Goal: Information Seeking & Learning: Learn about a topic

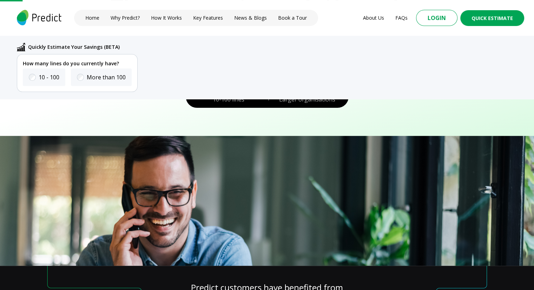
scroll to position [104, 0]
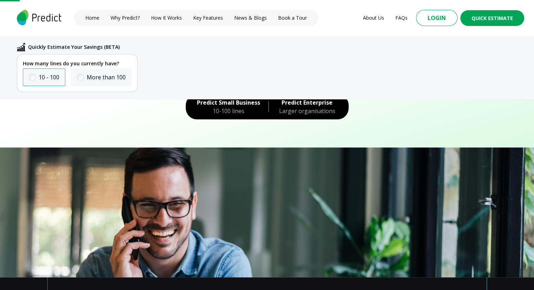
click at [41, 80] on label "10 - 100" at bounding box center [49, 77] width 21 height 8
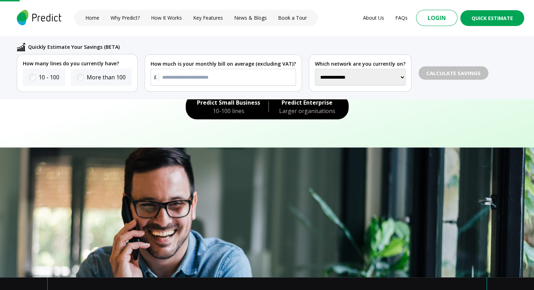
scroll to position [0, 0]
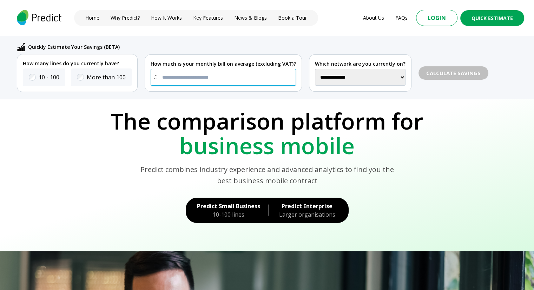
click at [194, 76] on input "text" at bounding box center [223, 77] width 145 height 17
type input "*****"
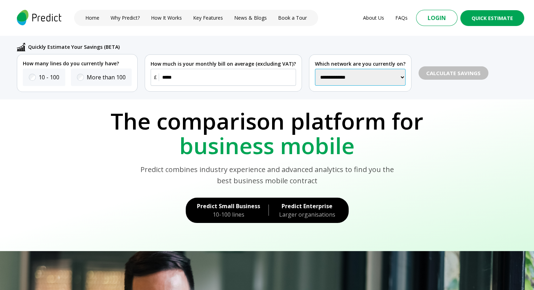
click at [335, 79] on select "**********" at bounding box center [360, 77] width 91 height 17
select select "********"
click at [315, 69] on select "**********" at bounding box center [360, 77] width 91 height 17
click at [445, 72] on span "Calculate Savings" at bounding box center [453, 73] width 44 height 6
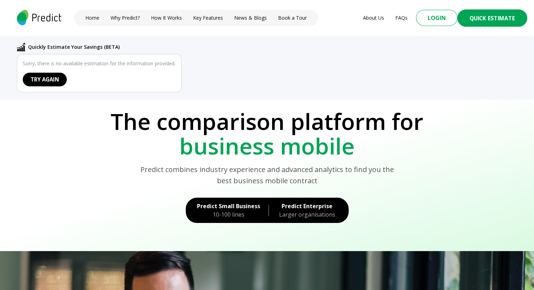
click at [498, 14] on button "Quick Estimate" at bounding box center [492, 17] width 70 height 17
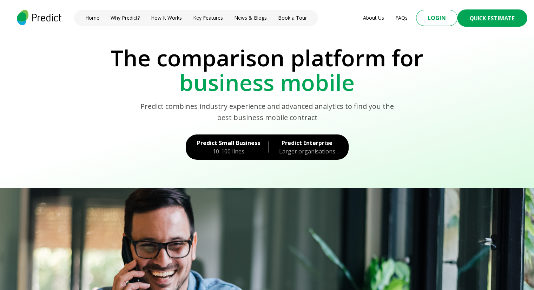
click at [498, 14] on button "Quick Estimate" at bounding box center [492, 17] width 70 height 17
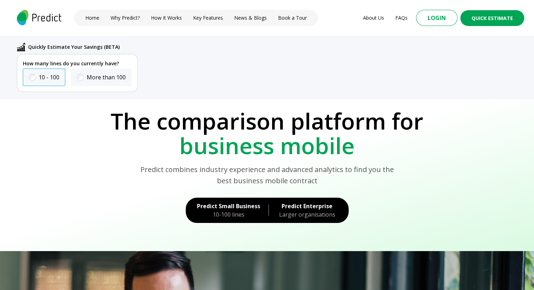
click at [54, 78] on label "10 - 100" at bounding box center [49, 77] width 21 height 8
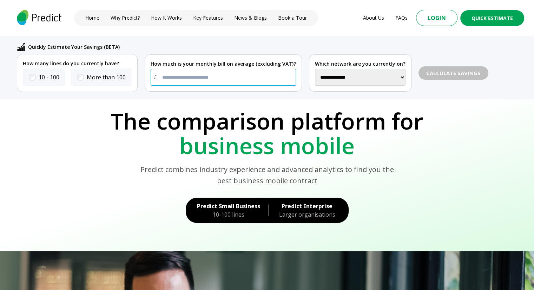
click at [193, 80] on input "text" at bounding box center [223, 77] width 145 height 17
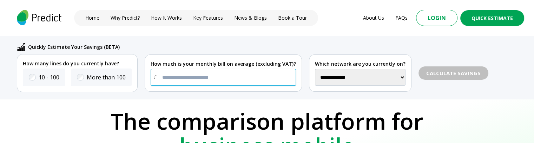
click at [205, 75] on input "text" at bounding box center [223, 77] width 145 height 17
type input "*****"
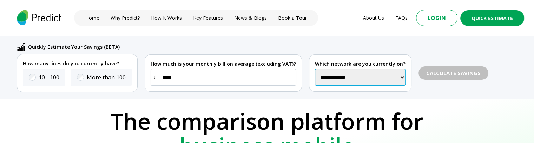
click at [341, 80] on select "**********" at bounding box center [360, 77] width 91 height 17
select select "**"
click at [315, 69] on select "**********" at bounding box center [360, 77] width 91 height 17
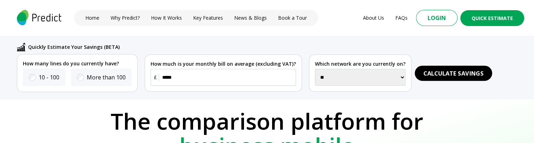
click at [437, 71] on span "Calculate Savings" at bounding box center [454, 73] width 60 height 9
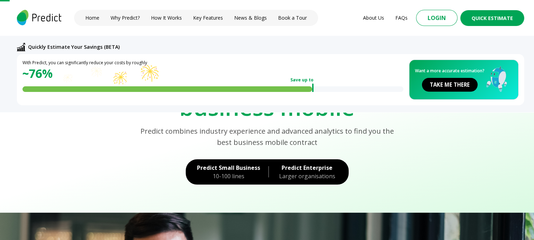
scroll to position [52, 0]
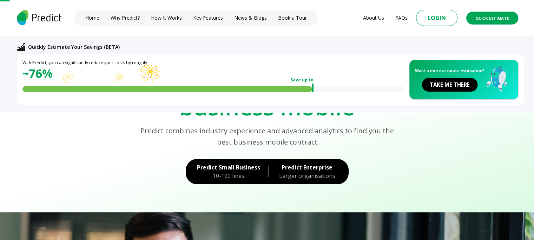
click at [493, 19] on button "Quick Estimate" at bounding box center [492, 18] width 52 height 13
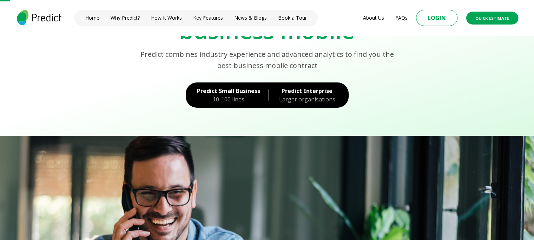
click at [493, 19] on button "Quick Estimate" at bounding box center [492, 18] width 52 height 13
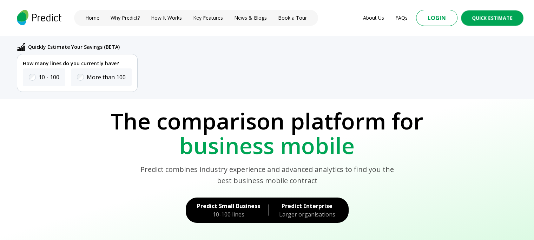
click at [493, 19] on button "Quick Estimate" at bounding box center [492, 17] width 63 height 15
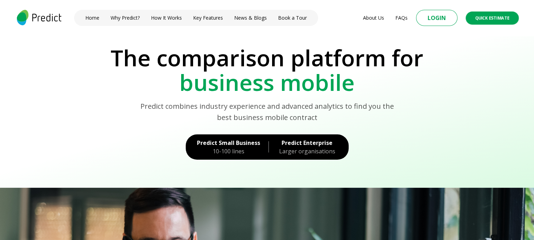
click at [493, 19] on button "Quick Estimate" at bounding box center [492, 17] width 53 height 13
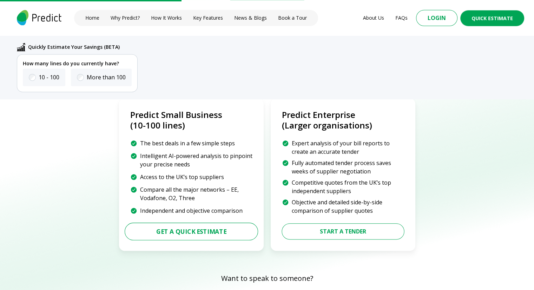
scroll to position [956, 0]
click at [219, 233] on button "Get a Quick Estimate" at bounding box center [191, 231] width 120 height 16
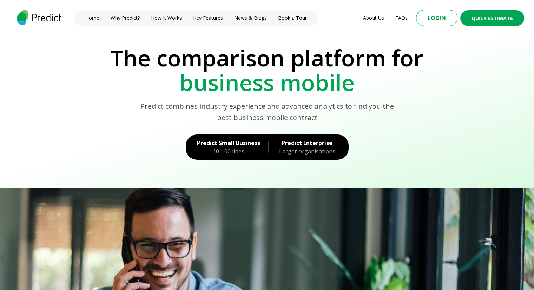
click at [50, 17] on img at bounding box center [38, 17] width 47 height 15
click at [224, 156] on link "Predict Small Business 10-100 lines" at bounding box center [224, 147] width 76 height 25
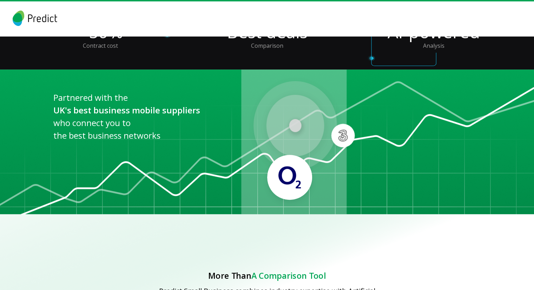
scroll to position [241, 0]
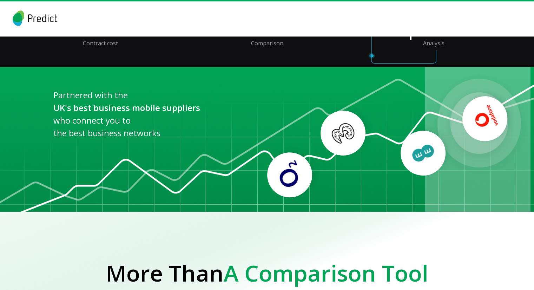
click at [417, 159] on img at bounding box center [423, 153] width 30 height 30
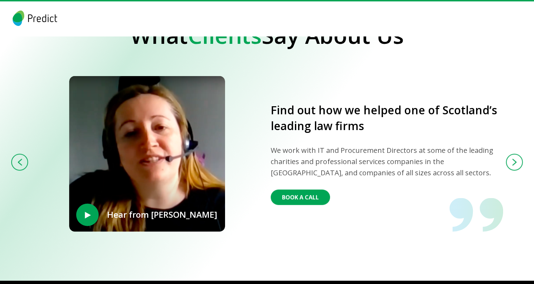
scroll to position [1504, 0]
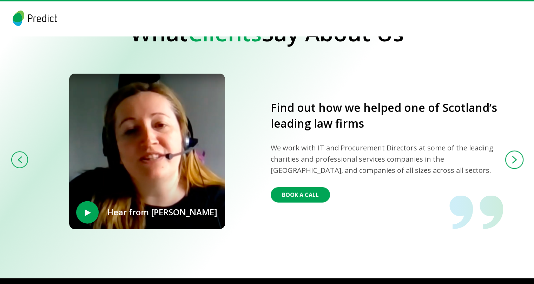
click at [513, 154] on button at bounding box center [514, 160] width 18 height 18
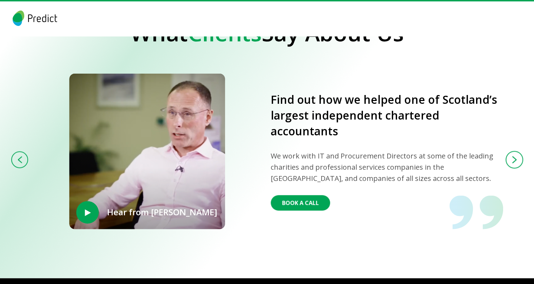
click at [513, 154] on button at bounding box center [515, 160] width 18 height 18
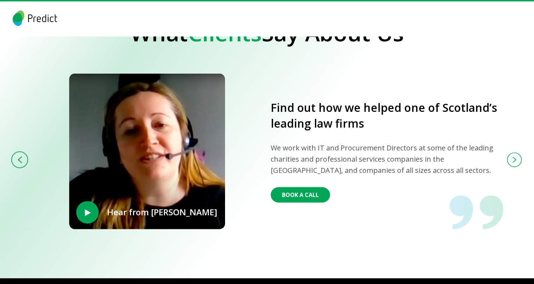
click at [513, 154] on button at bounding box center [514, 160] width 15 height 15
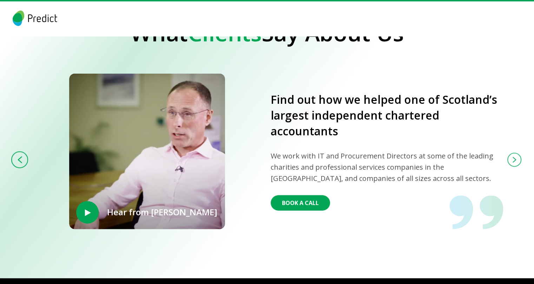
click at [513, 154] on button at bounding box center [515, 160] width 14 height 14
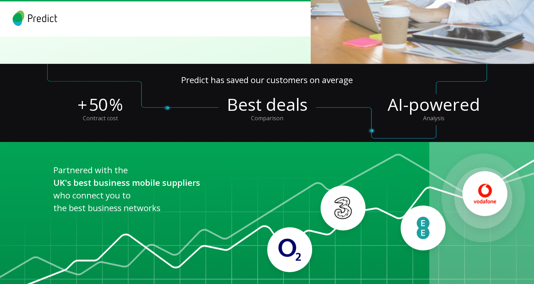
scroll to position [0, 0]
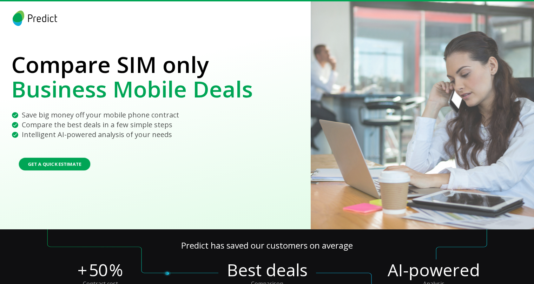
click at [80, 161] on button "Get a Quick Estimate" at bounding box center [55, 164] width 72 height 13
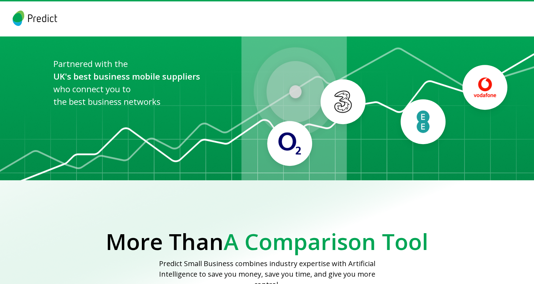
scroll to position [272, 0]
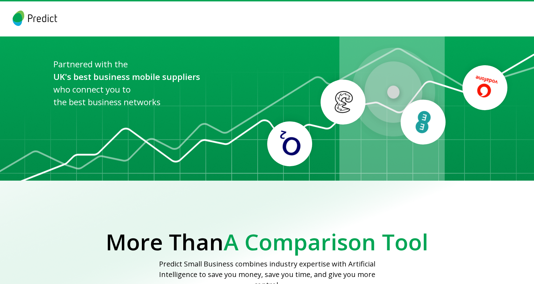
click at [287, 139] on img at bounding box center [289, 144] width 27 height 27
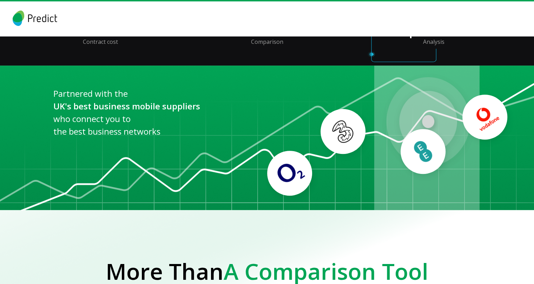
scroll to position [242, 0]
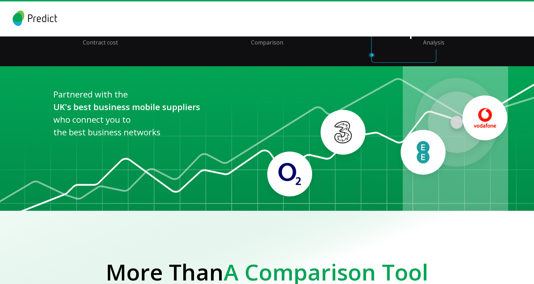
click at [337, 130] on p "the best business networks" at bounding box center [293, 132] width 481 height 13
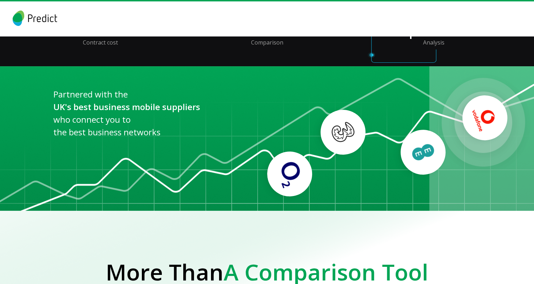
click at [427, 163] on div at bounding box center [423, 153] width 58 height 58
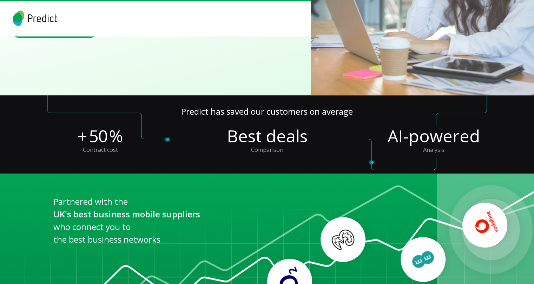
scroll to position [133, 0]
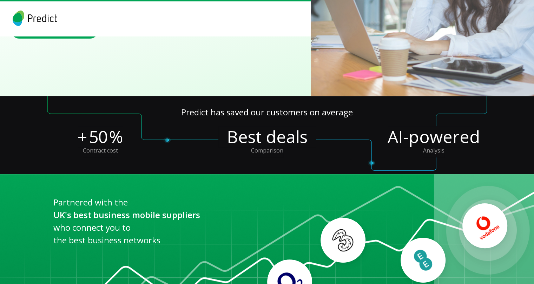
click at [432, 135] on div "AI-powered" at bounding box center [434, 136] width 92 height 21
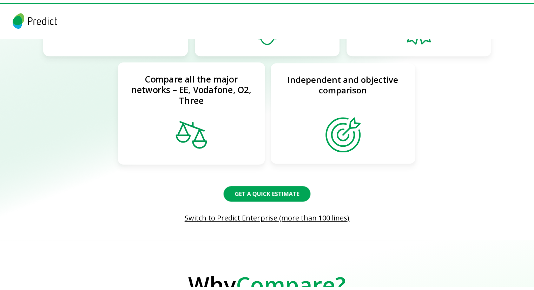
scroll to position [624, 0]
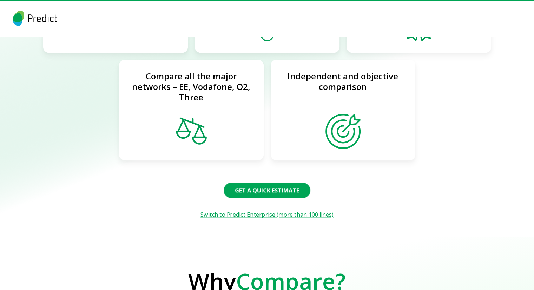
click at [274, 210] on link "Switch to Predict Enterprise (more than 100 lines)" at bounding box center [267, 214] width 432 height 8
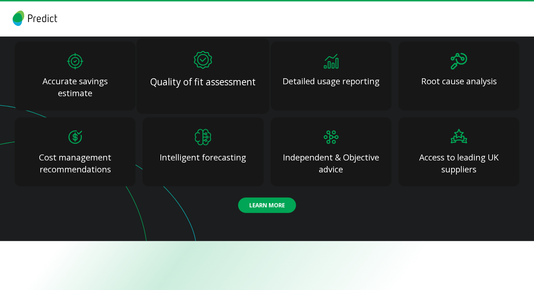
scroll to position [1243, 0]
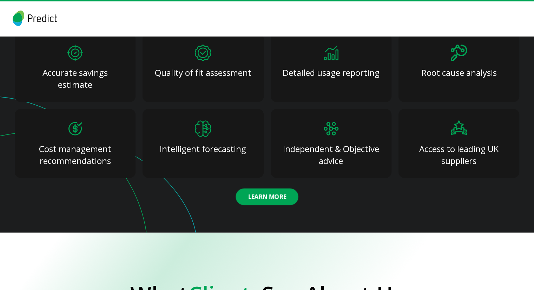
click at [257, 188] on button "Learn More" at bounding box center [267, 196] width 63 height 17
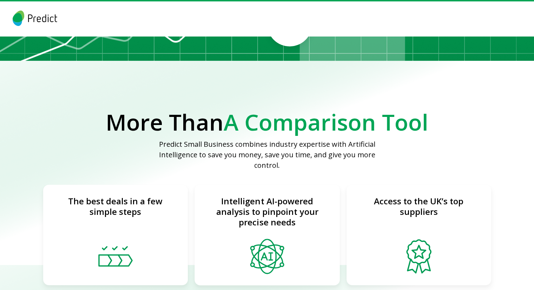
scroll to position [393, 0]
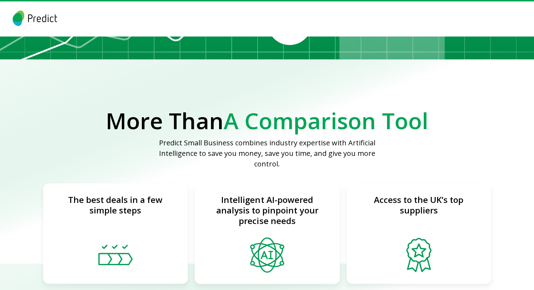
click at [193, 123] on h2 "More Than A Comparison Tool" at bounding box center [267, 121] width 486 height 25
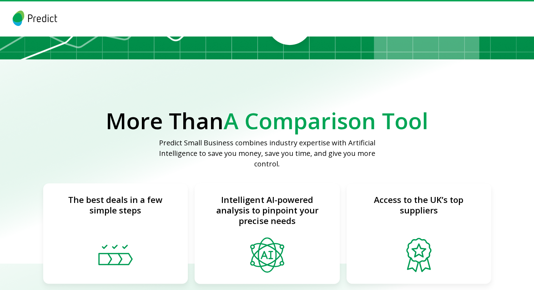
click at [211, 151] on p "Predict Small Business combines industry expertise with Artificial Intelligence…" at bounding box center [266, 154] width 243 height 32
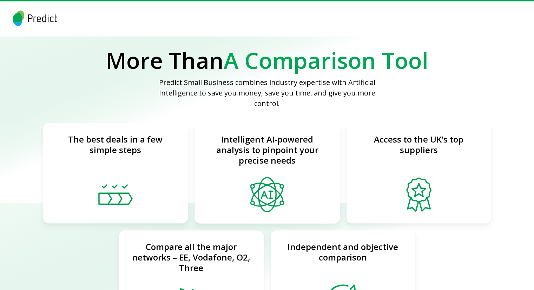
scroll to position [458, 0]
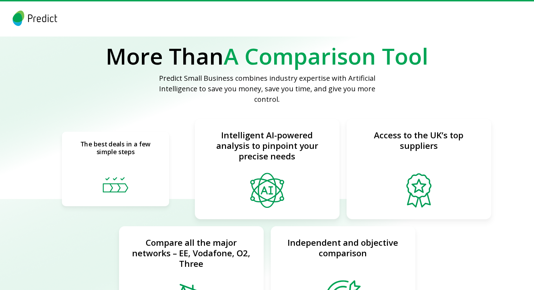
click at [111, 145] on div "The best deals in a few simple steps" at bounding box center [115, 152] width 91 height 24
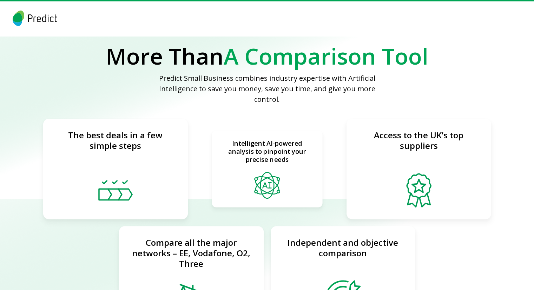
click at [229, 155] on div "Intelligent AI-powered analysis to pinpoint your precise needs" at bounding box center [267, 168] width 111 height 77
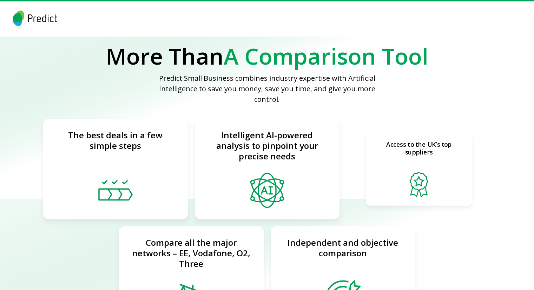
click at [389, 156] on div "Access to the UK’s top suppliers" at bounding box center [419, 168] width 106 height 73
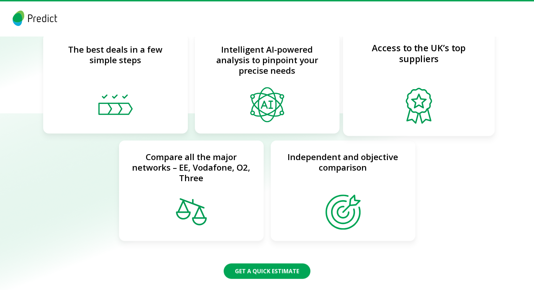
scroll to position [545, 0]
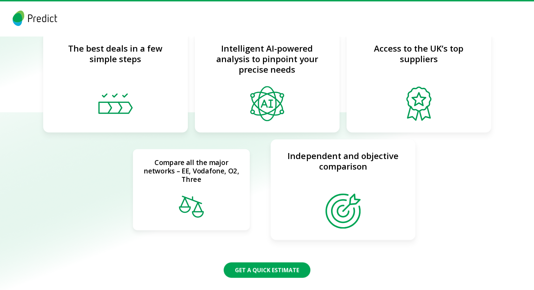
click at [192, 176] on div "Compare all the major networks – EE, Vodafone, O2, Three" at bounding box center [191, 189] width 117 height 81
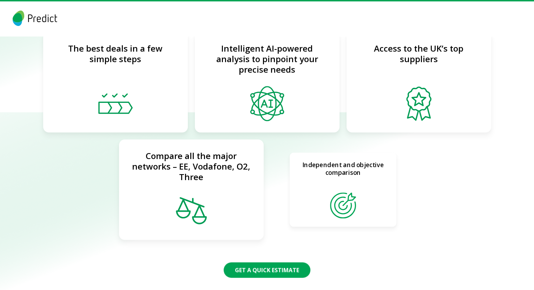
click at [301, 169] on div "Independent and objective comparison" at bounding box center [343, 172] width 90 height 23
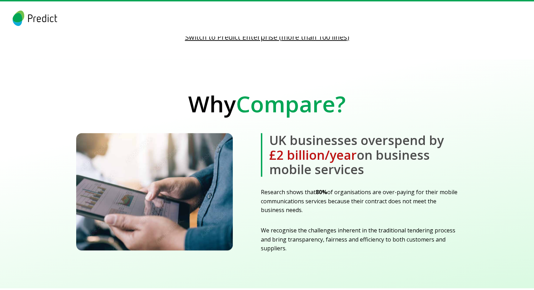
scroll to position [802, 0]
click at [170, 152] on img at bounding box center [154, 191] width 157 height 117
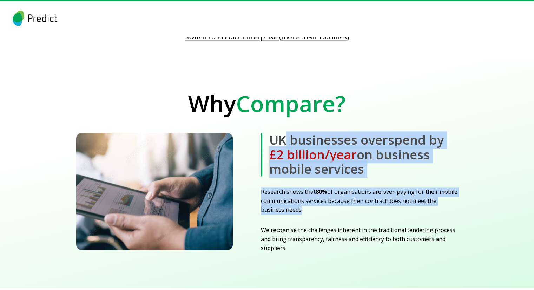
drag, startPoint x: 283, startPoint y: 125, endPoint x: 298, endPoint y: 198, distance: 74.2
click at [298, 198] on div "UK businesses overspend by £2 billion/year on business mobile services Research…" at bounding box center [359, 193] width 197 height 120
click at [298, 198] on p "Research shows that 80% of organisations are over-paying for their mobile commu…" at bounding box center [359, 201] width 197 height 27
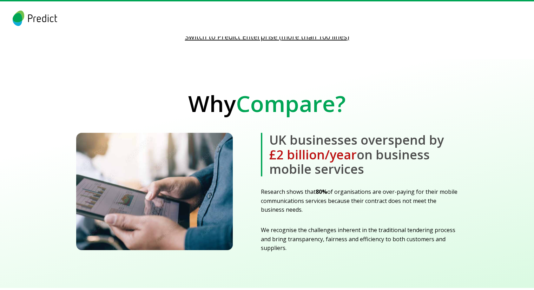
click at [299, 226] on p "We recognise the challenges inherent in the traditional tendering process and b…" at bounding box center [359, 239] width 197 height 27
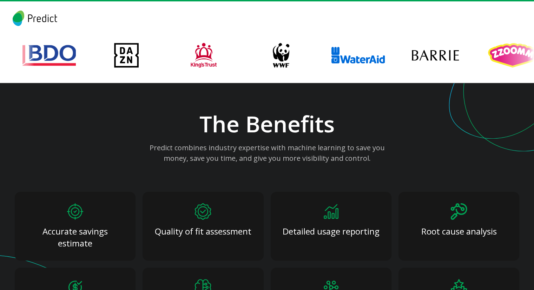
scroll to position [1092, 0]
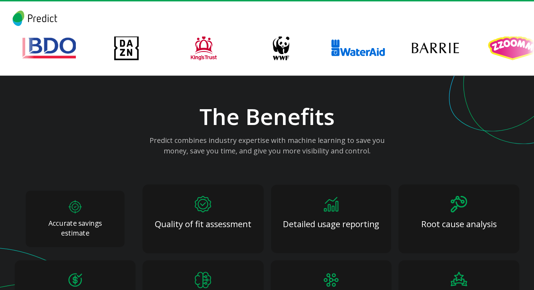
click at [94, 207] on div "Accurate savings estimate" at bounding box center [75, 219] width 99 height 56
click at [187, 206] on div "Quality of fit assessment" at bounding box center [203, 218] width 96 height 55
click at [336, 218] on p "Detailed usage reporting" at bounding box center [331, 224] width 107 height 13
click at [445, 203] on div "Root cause analysis" at bounding box center [459, 219] width 126 height 72
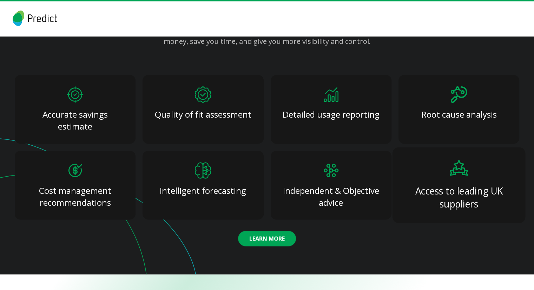
scroll to position [1205, 0]
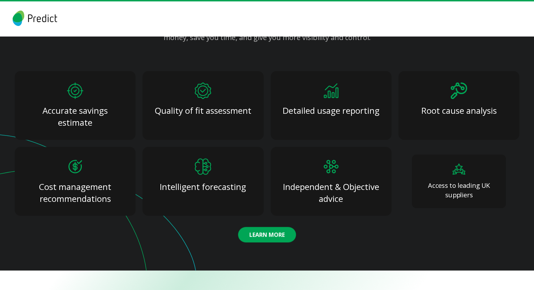
click at [436, 164] on div "Access to leading UK suppliers" at bounding box center [459, 182] width 94 height 54
click at [343, 164] on div "Independent & Objective advice" at bounding box center [331, 181] width 126 height 72
click at [221, 164] on div "Intelligent forecasting" at bounding box center [203, 180] width 101 height 57
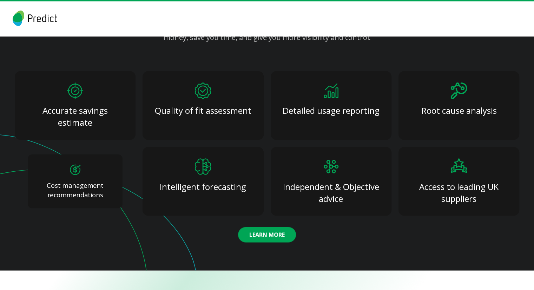
click at [89, 162] on div "Cost management recommendations" at bounding box center [75, 181] width 95 height 54
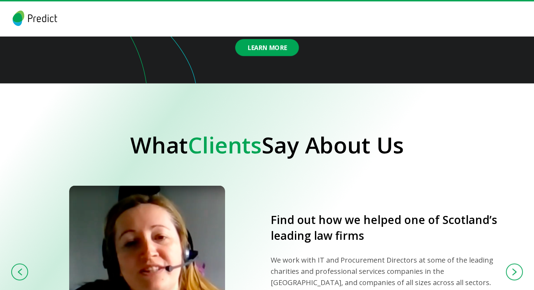
scroll to position [1398, 0]
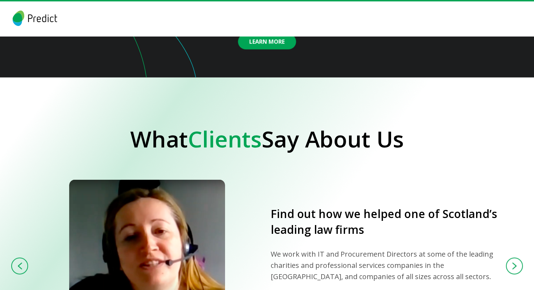
click at [230, 137] on span "Clients" at bounding box center [225, 139] width 74 height 31
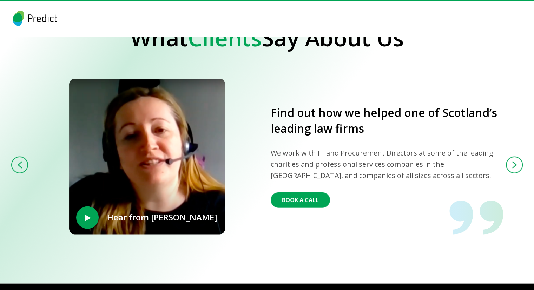
scroll to position [1502, 0]
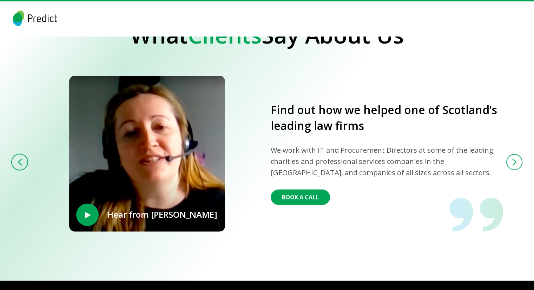
click at [517, 156] on button at bounding box center [514, 162] width 16 height 16
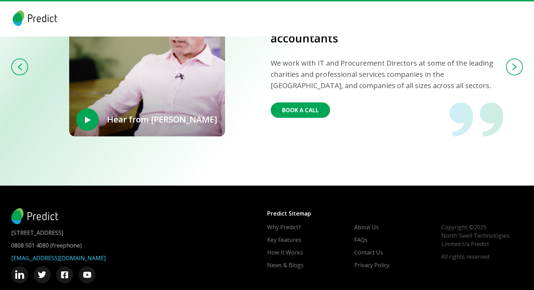
scroll to position [1602, 0]
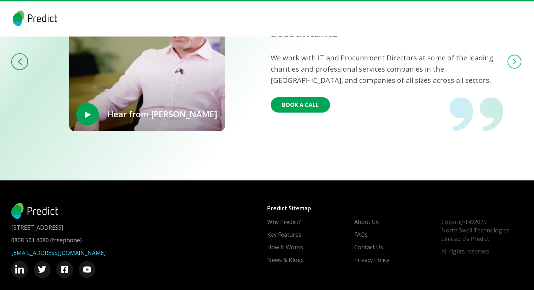
click at [519, 55] on button at bounding box center [515, 62] width 14 height 14
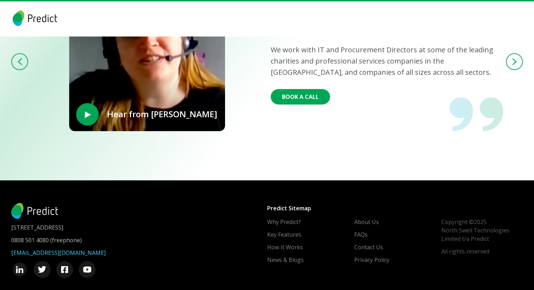
click at [22, 266] on img at bounding box center [19, 269] width 7 height 7
click at [289, 230] on link "Key Features" at bounding box center [285, 234] width 34 height 8
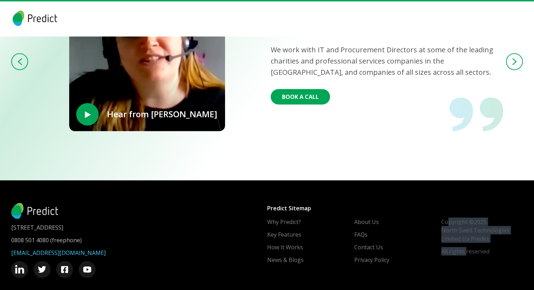
drag, startPoint x: 450, startPoint y: 211, endPoint x: 466, endPoint y: 265, distance: 56.0
click at [466, 265] on div "Predict Sitemap Predict Sitemap Why Predict? Key Features How It Works News & B…" at bounding box center [395, 240] width 256 height 75
click at [403, 204] on div "Predict Sitemap Predict Sitemap Why Predict? Key Features How It Works News & B…" at bounding box center [395, 240] width 256 height 75
